Goal: Browse casually: Explore the website without a specific task or goal

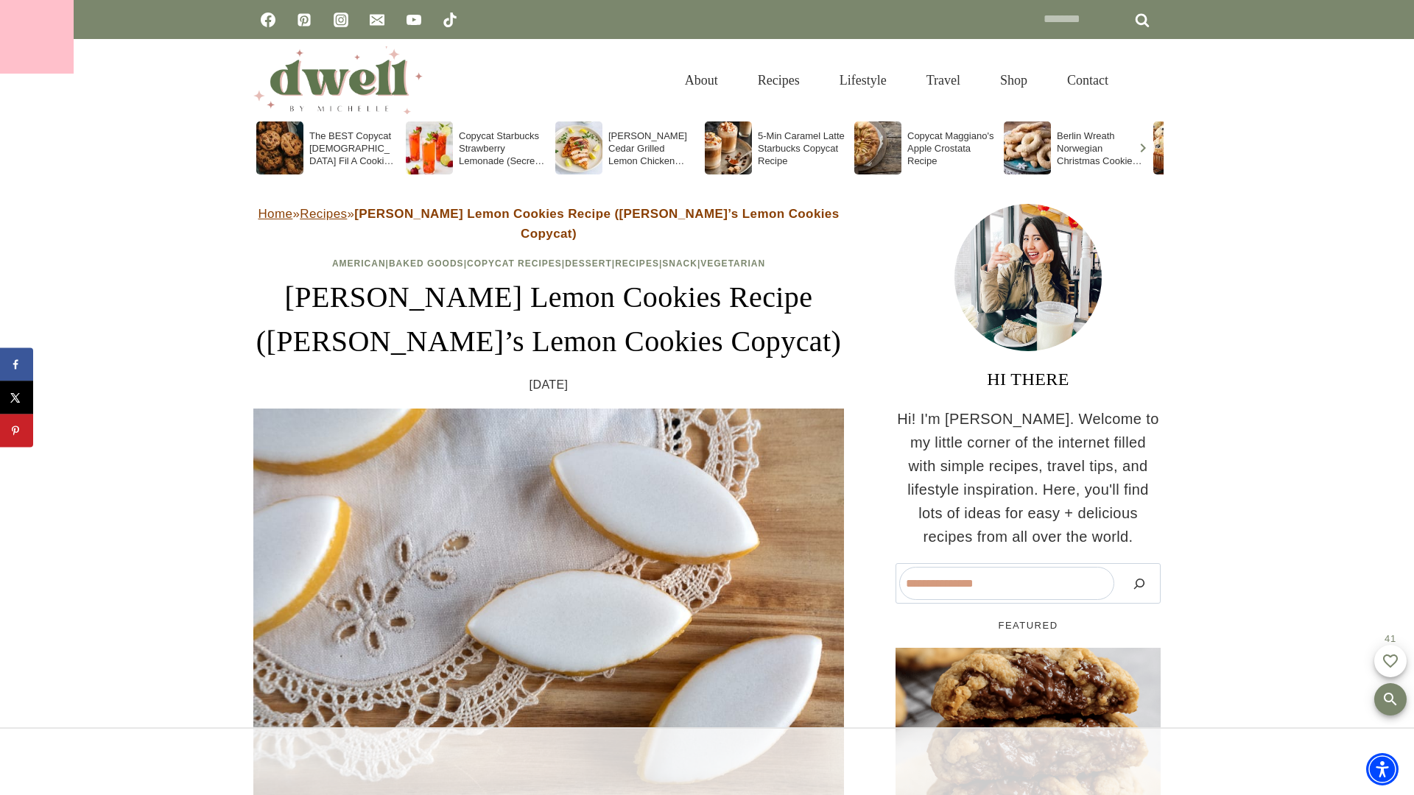
click at [37, 37] on div at bounding box center [37, 37] width 74 height 74
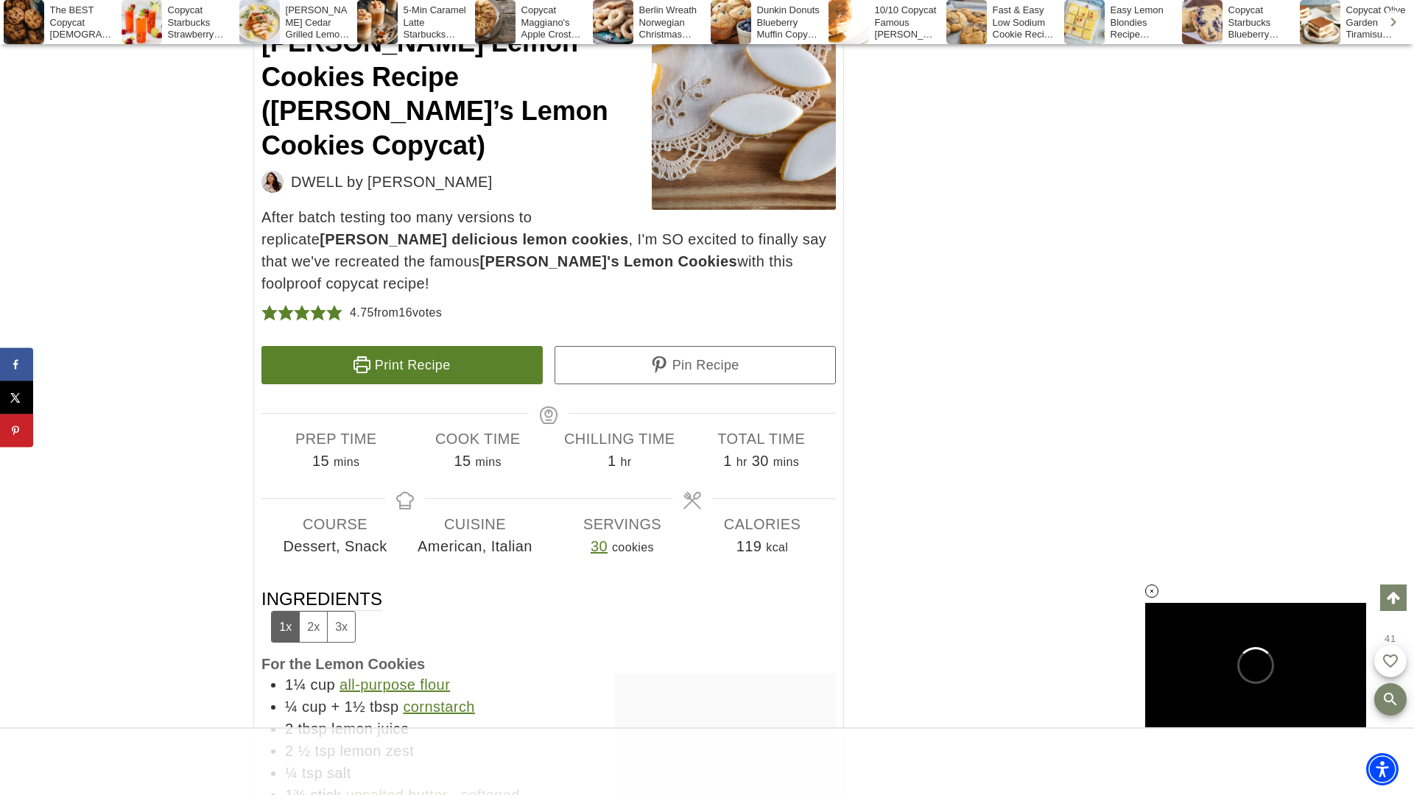
scroll to position [9543, 0]
